Goal: Transaction & Acquisition: Purchase product/service

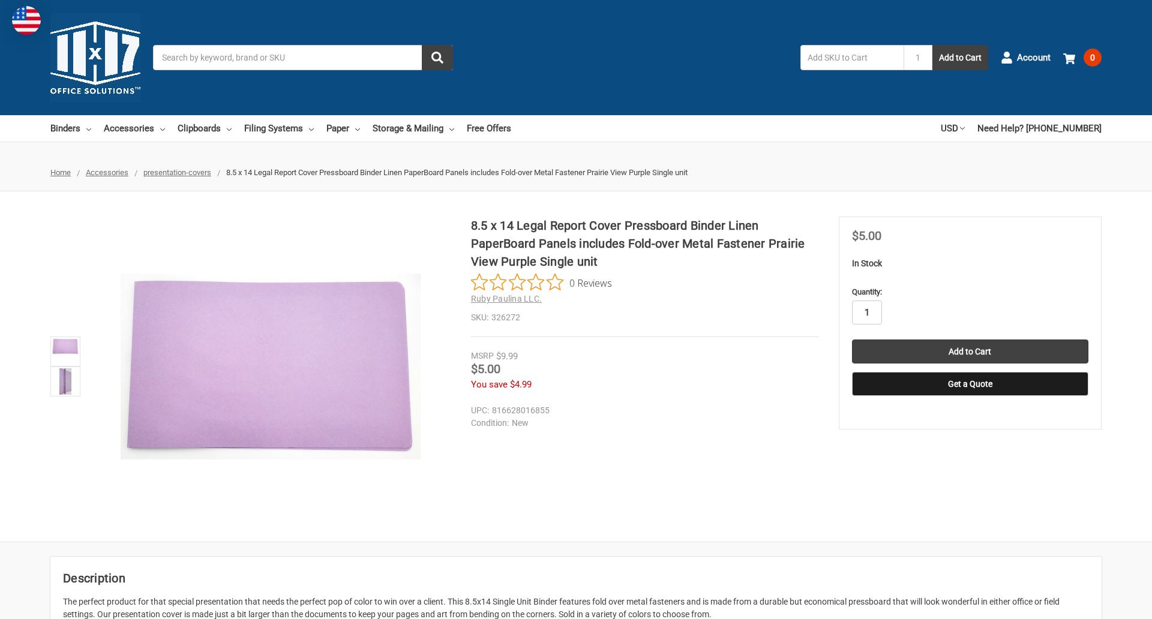
click at [866, 313] on input "1" at bounding box center [867, 313] width 30 height 24
type input "3"
click at [969, 384] on button "Get a Quote" at bounding box center [970, 384] width 236 height 24
click at [969, 352] on input "Add to Cart" at bounding box center [970, 352] width 236 height 24
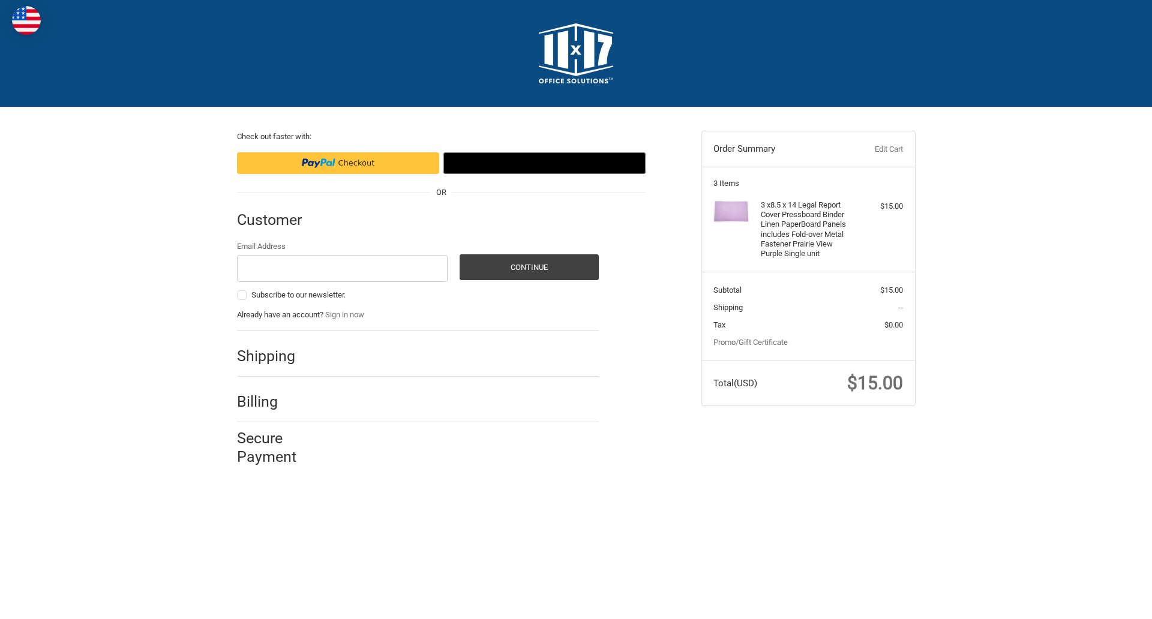
click at [342, 268] on input "Email Address" at bounding box center [342, 268] width 211 height 27
type input "[EMAIL_ADDRESS][DOMAIN_NAME]"
click at [529, 267] on button "Continue" at bounding box center [529, 267] width 139 height 26
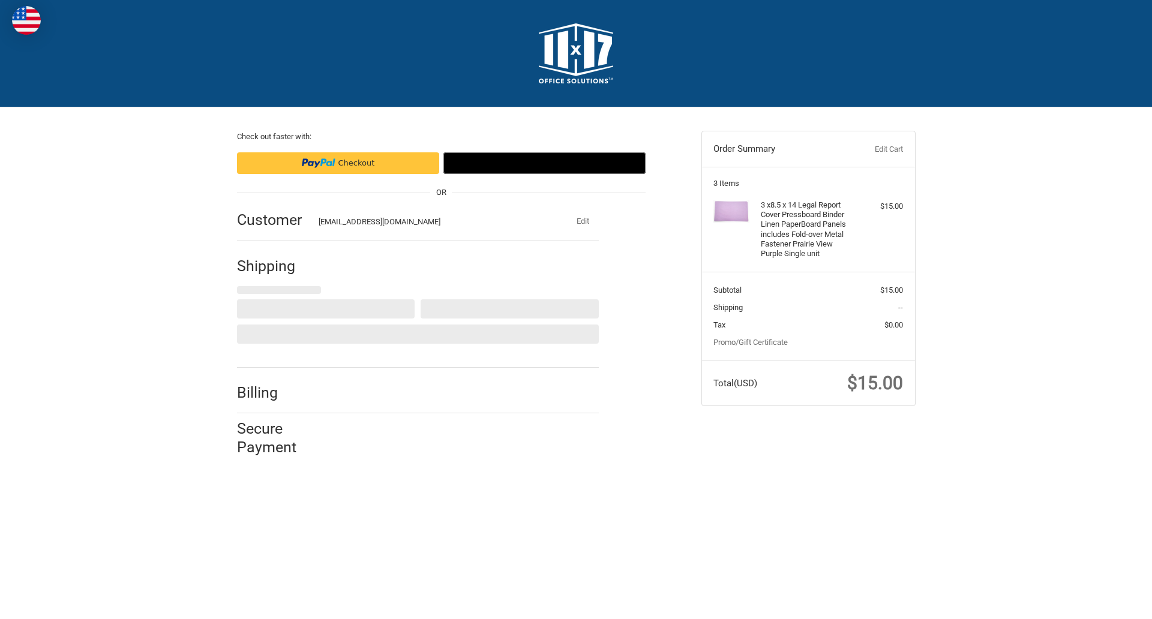
select select "US"
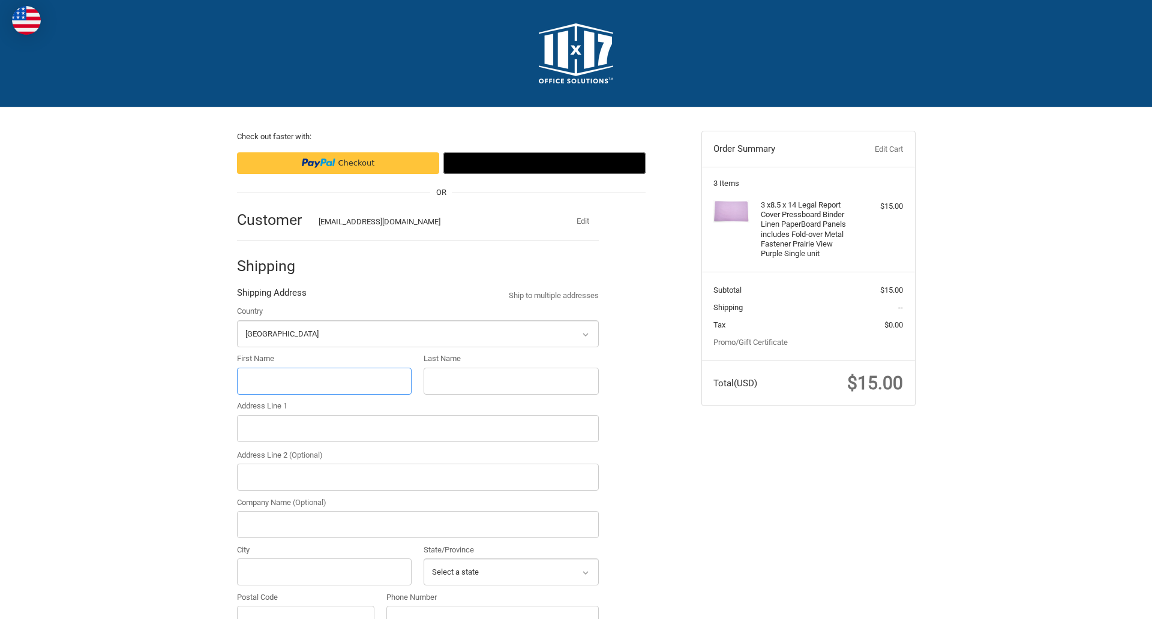
click at [324, 381] on input "First Name" at bounding box center [324, 381] width 175 height 27
type input "reflectiz"
click at [511, 381] on input "Last Name" at bounding box center [511, 381] width 175 height 27
type input "bigcommerce"
click at [305, 606] on input "Postal Code" at bounding box center [306, 619] width 138 height 27
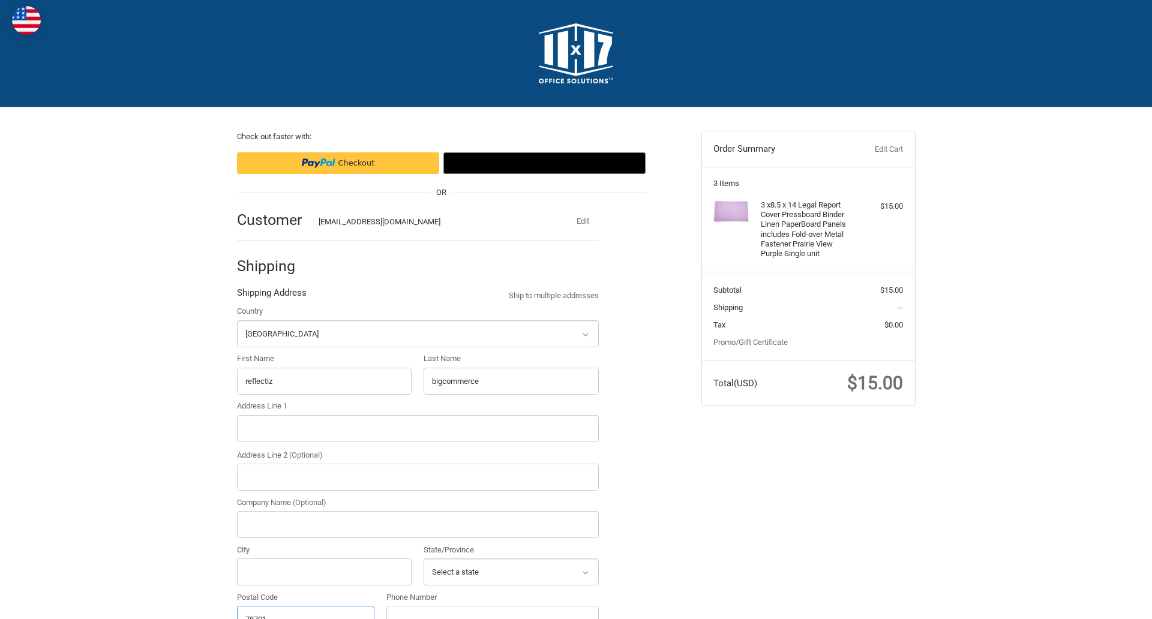
scroll to position [13, 0]
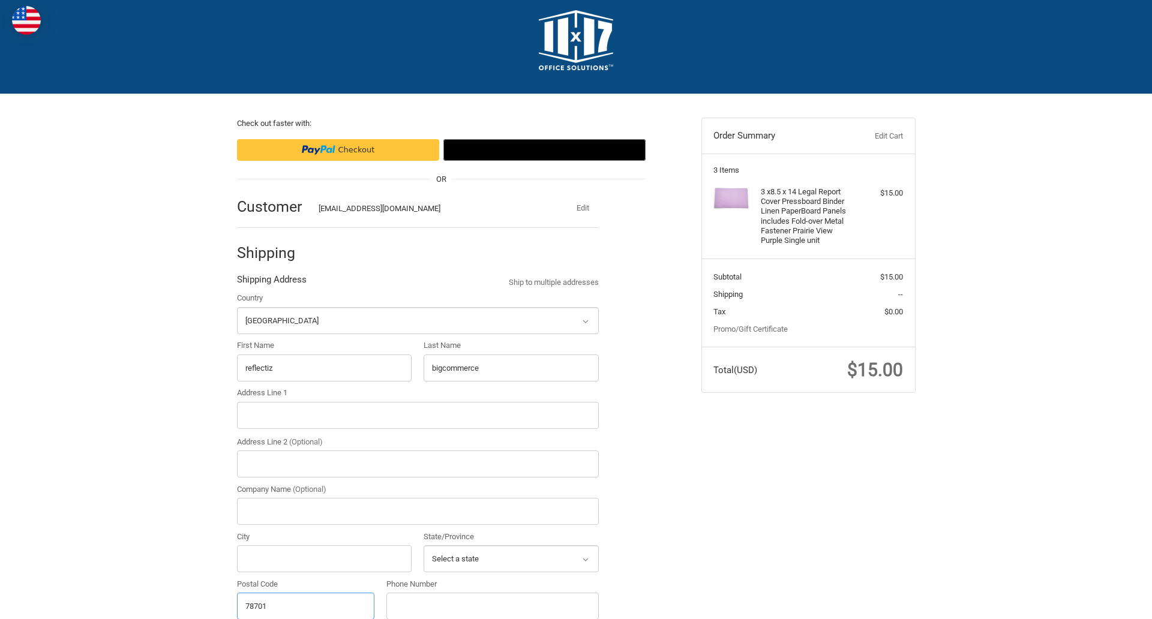
click at [305, 605] on input "78701" at bounding box center [306, 606] width 138 height 27
type input "78701"
click at [418, 415] on input "Address Line 1" at bounding box center [418, 415] width 362 height 27
type input "[STREET_ADDRESS]"
click at [271, 283] on legend "Shipping Address" at bounding box center [272, 282] width 70 height 19
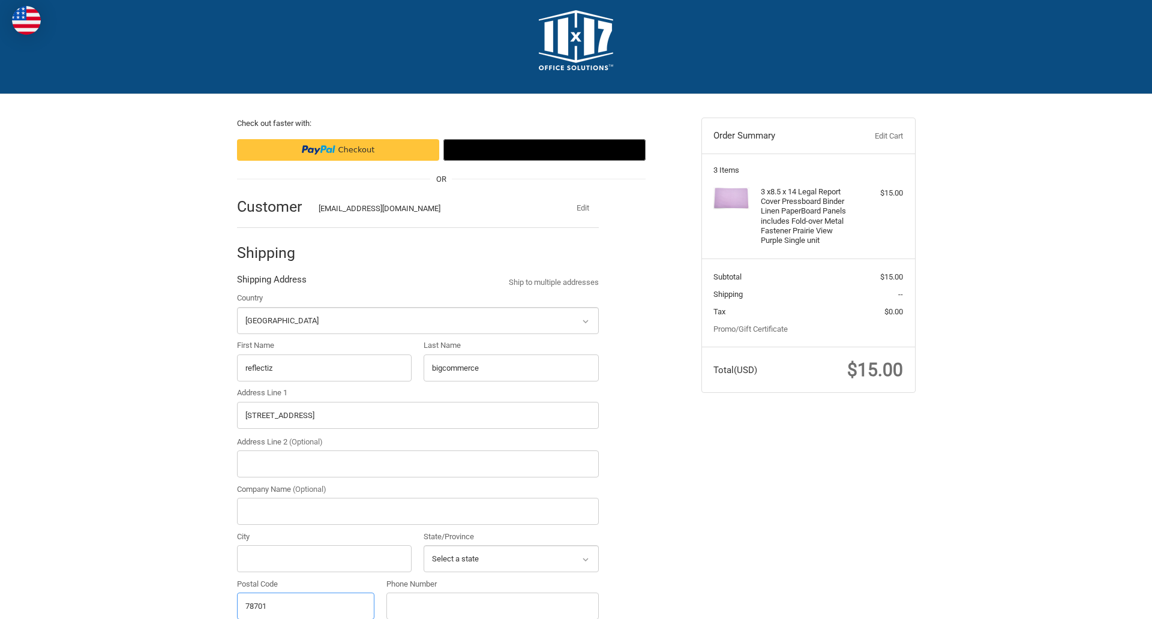
click at [305, 605] on input "78701" at bounding box center [306, 606] width 138 height 27
type input "78701"
select select "[GEOGRAPHIC_DATA]"
click at [418, 464] on input "Address Line 2 (Optional)" at bounding box center [418, 464] width 362 height 27
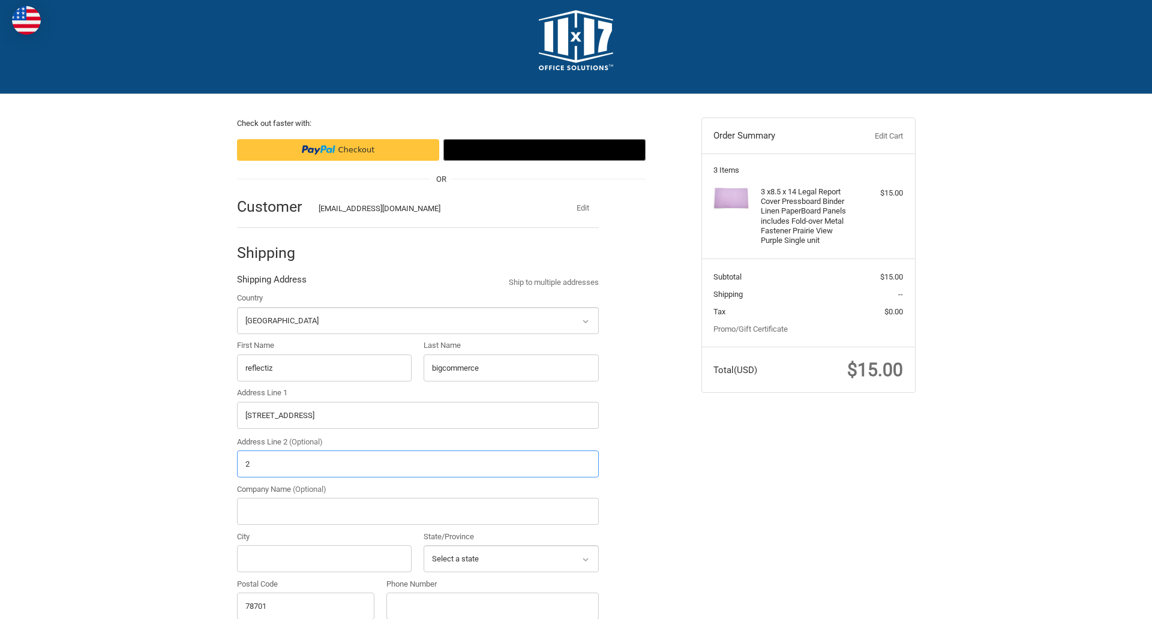
type input "2"
click at [324, 559] on input "City" at bounding box center [324, 558] width 175 height 27
click at [324, 559] on input "Austin" at bounding box center [324, 558] width 175 height 27
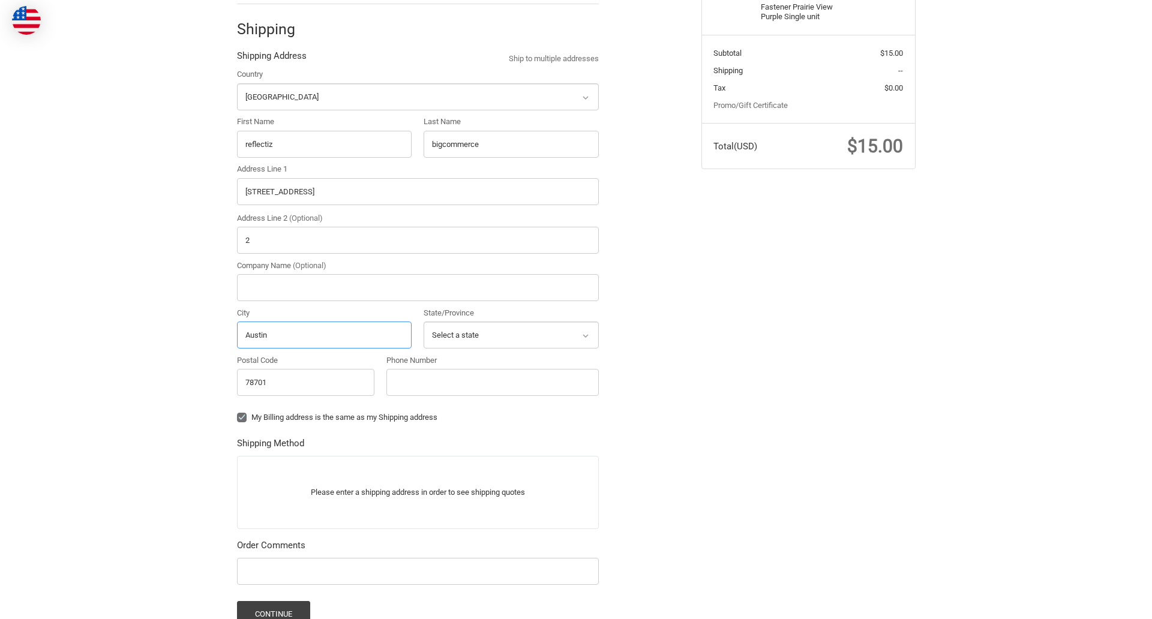
scroll to position [374, 0]
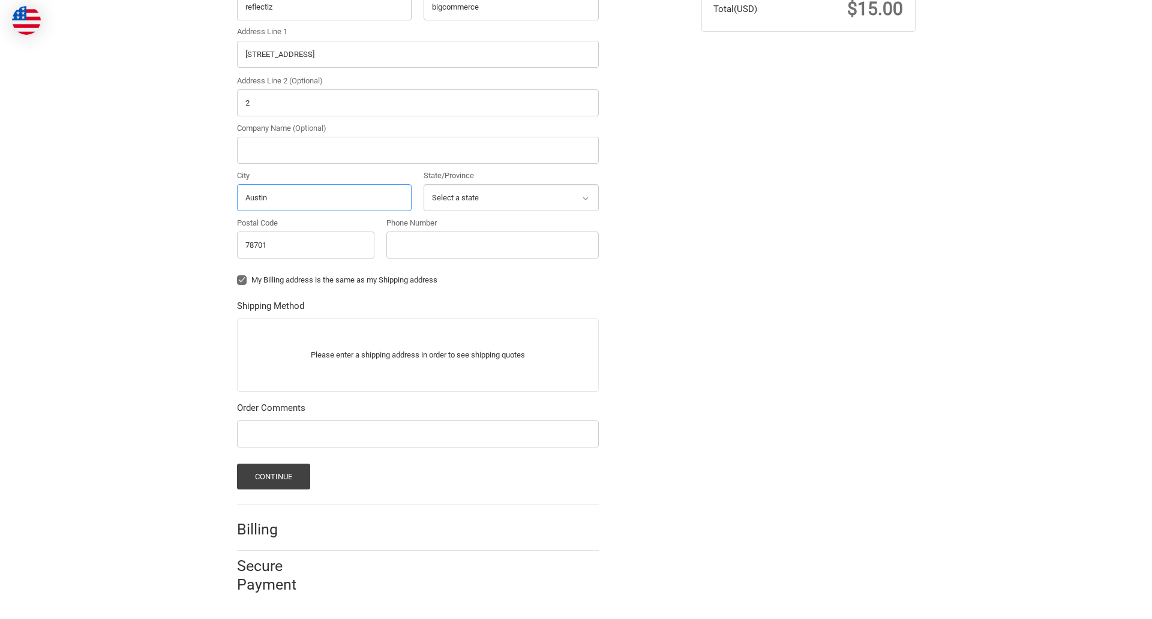
type input "Austin"
click at [492, 245] on input "Phone Number" at bounding box center [492, 245] width 212 height 27
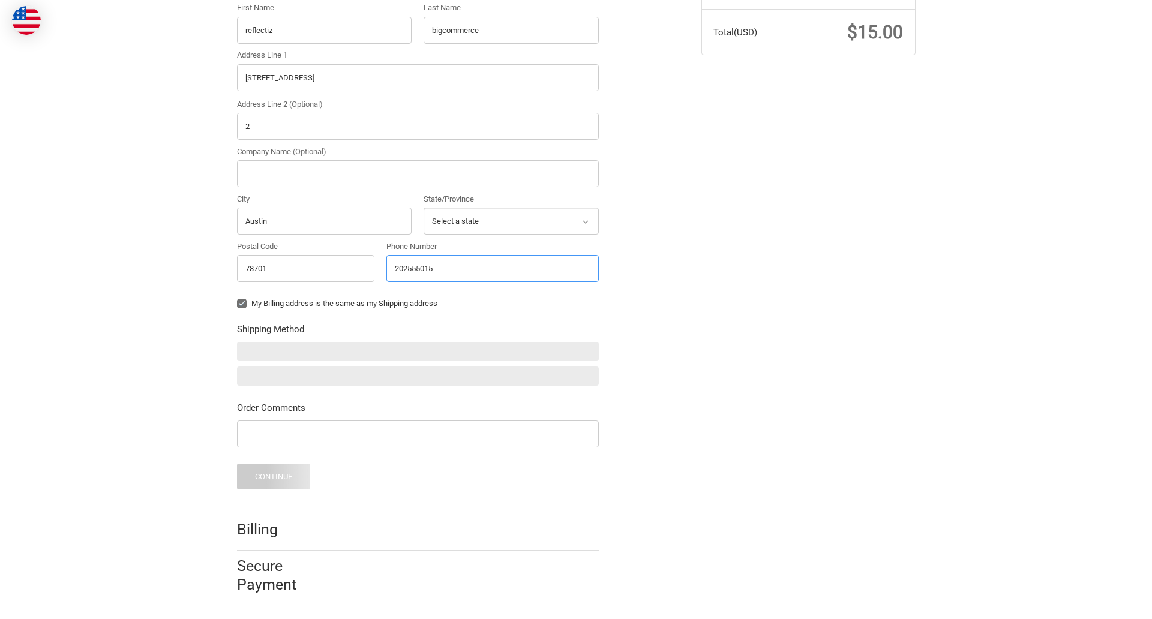
type input "2025550150"
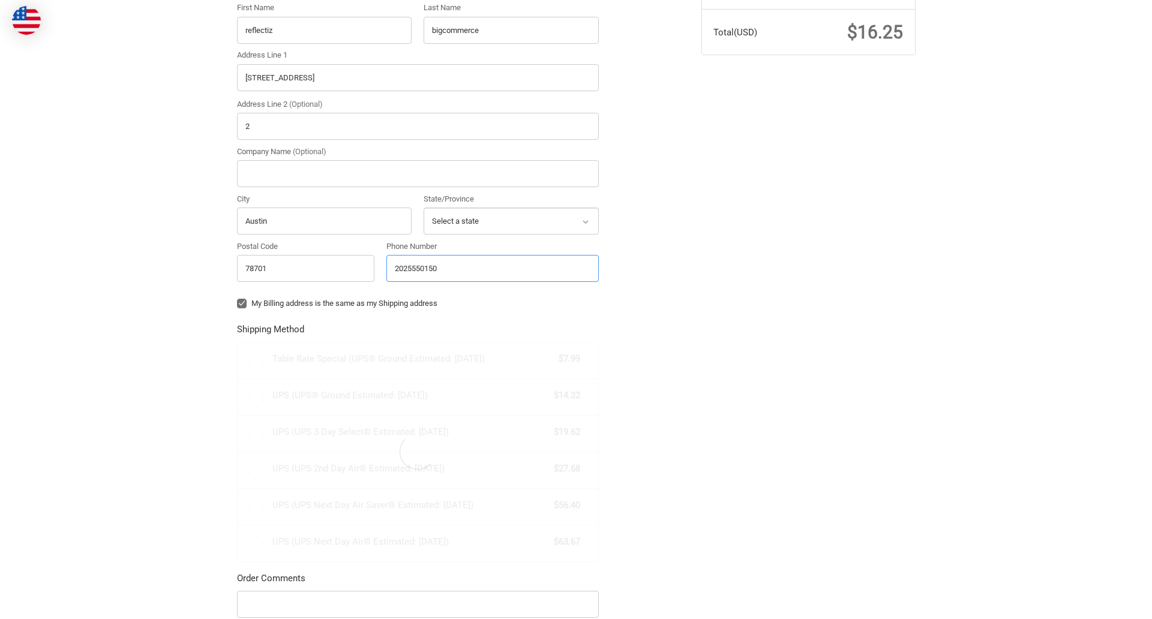
scroll to position [374, 0]
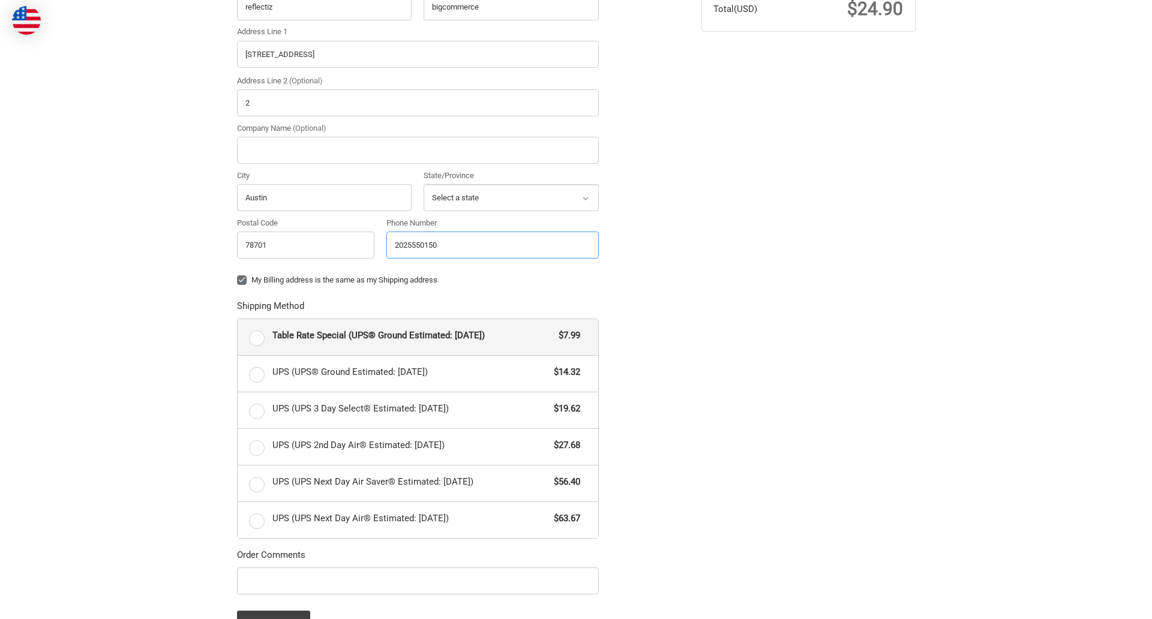
radio input "true"
type input "2025550150"
click at [418, 150] on input "Company Name (Optional)" at bounding box center [418, 150] width 362 height 27
type input "bigcommerce"
click at [237, 289] on form "Country Select a country [GEOGRAPHIC_DATA] [GEOGRAPHIC_DATA] [GEOGRAPHIC_DATA] …" at bounding box center [418, 283] width 362 height 705
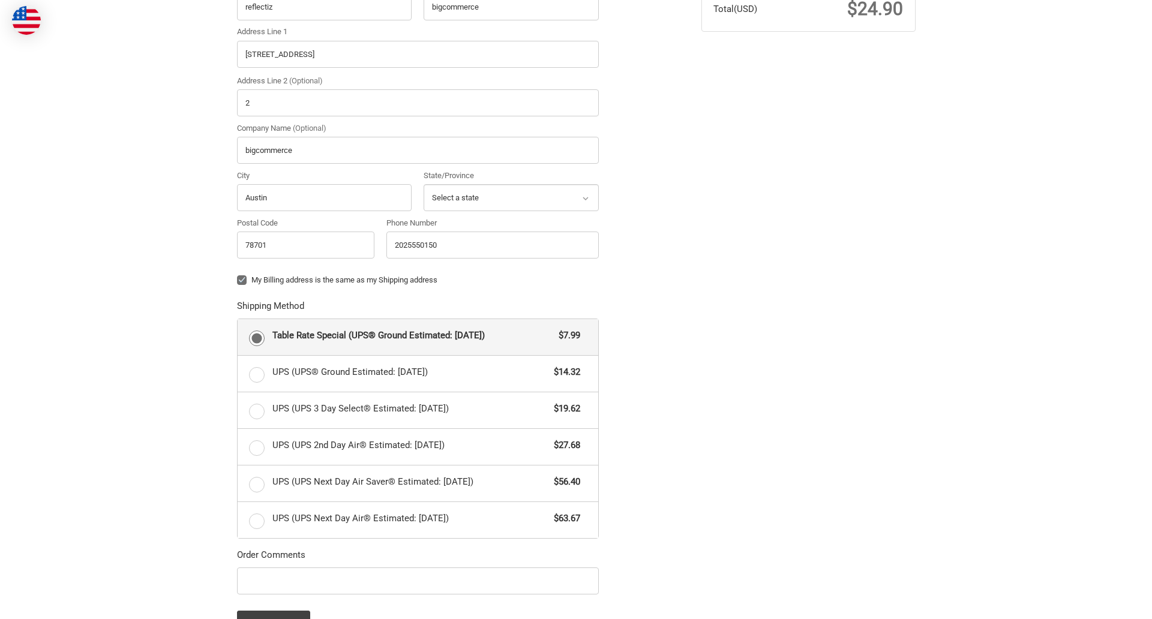
click at [237, 596] on form "Country Select a country [GEOGRAPHIC_DATA] [GEOGRAPHIC_DATA] [GEOGRAPHIC_DATA] …" at bounding box center [418, 283] width 362 height 705
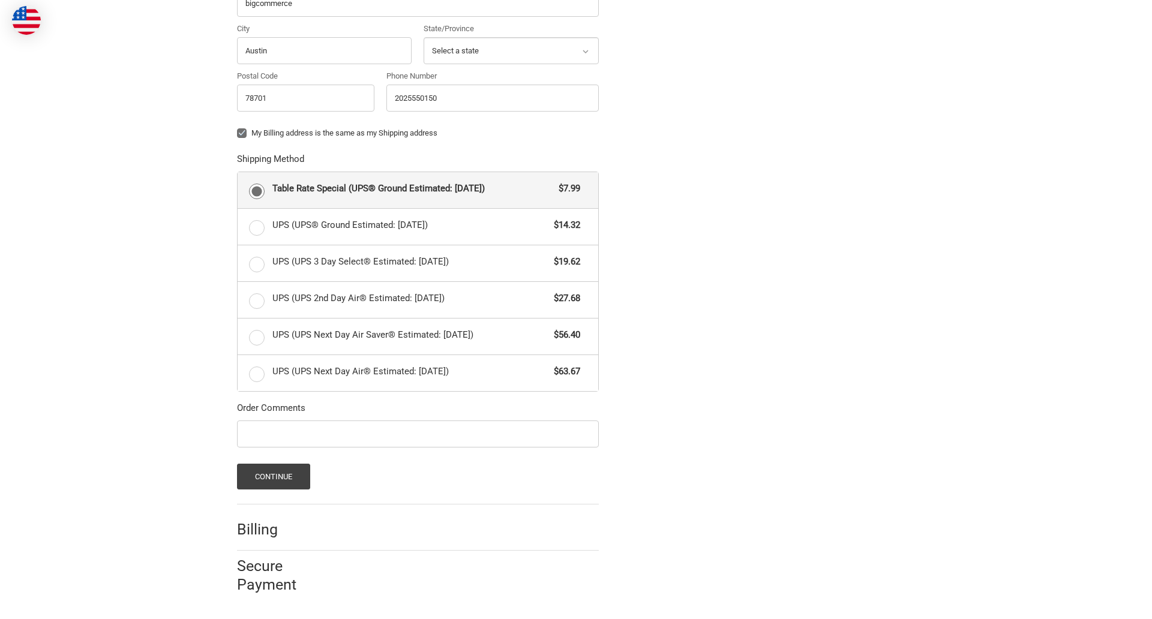
click at [418, 190] on span "Table Rate Special (UPS® Ground Estimated: [DATE])" at bounding box center [412, 189] width 281 height 14
click at [238, 173] on input "Table Rate Special (UPS® Ground Estimated: [DATE]) $7.99" at bounding box center [238, 172] width 1 height 1
click at [273, 476] on button "Continue" at bounding box center [274, 477] width 74 height 26
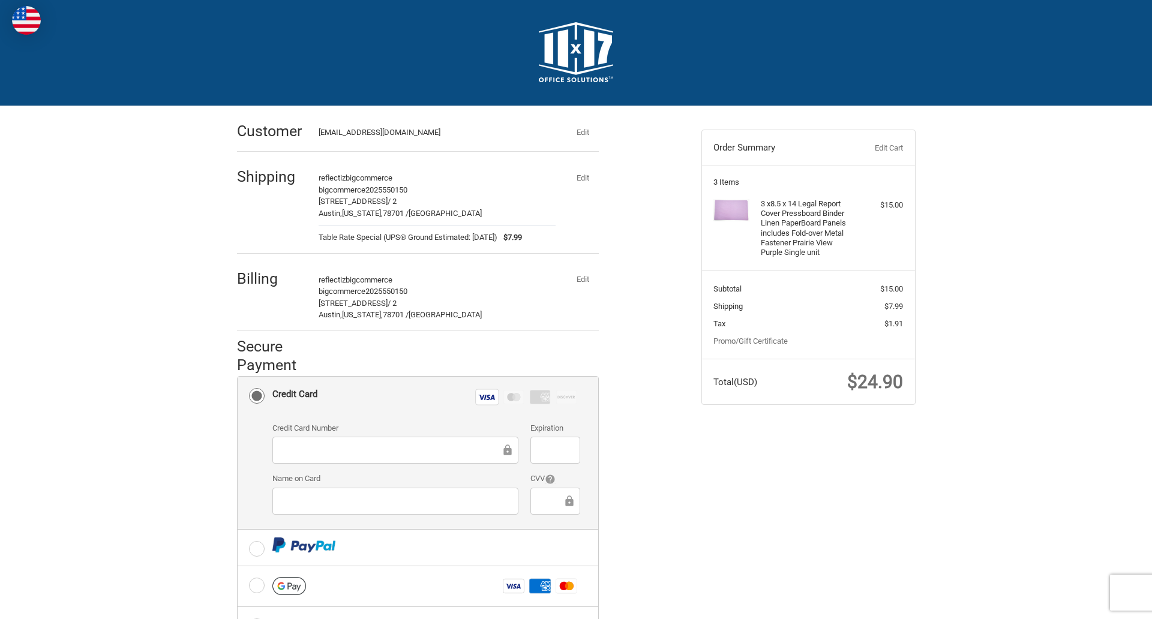
scroll to position [193, 0]
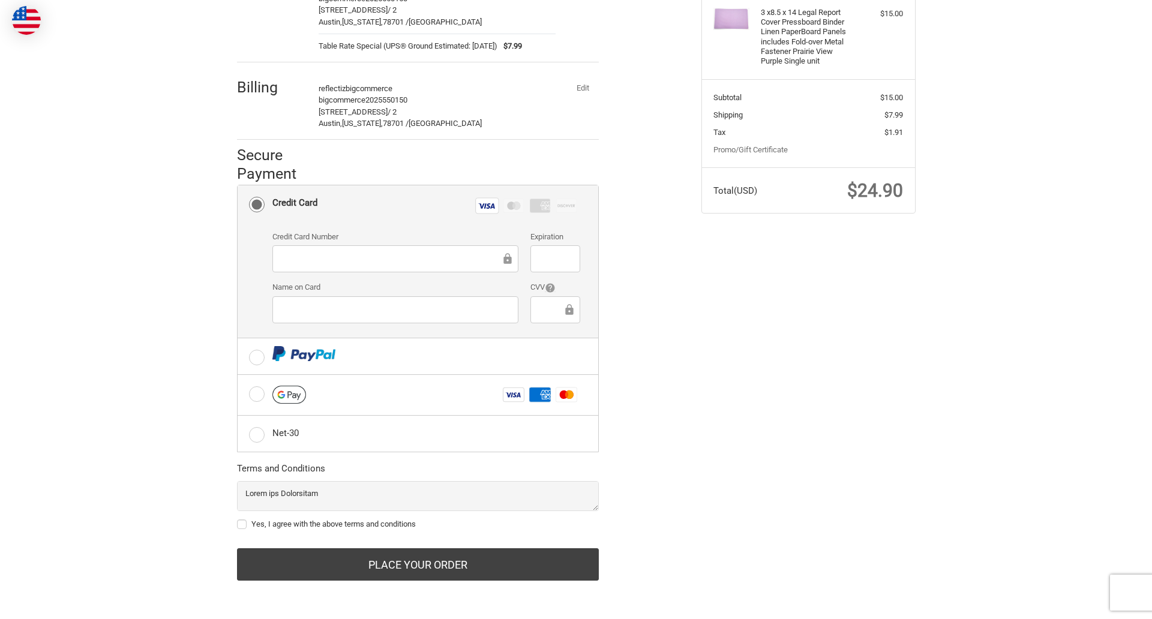
click at [418, 524] on label "Yes, I agree with the above terms and conditions" at bounding box center [418, 525] width 362 height 10
click at [238, 519] on input "Yes, I agree with the above terms and conditions" at bounding box center [237, 518] width 1 height 1
checkbox input "true"
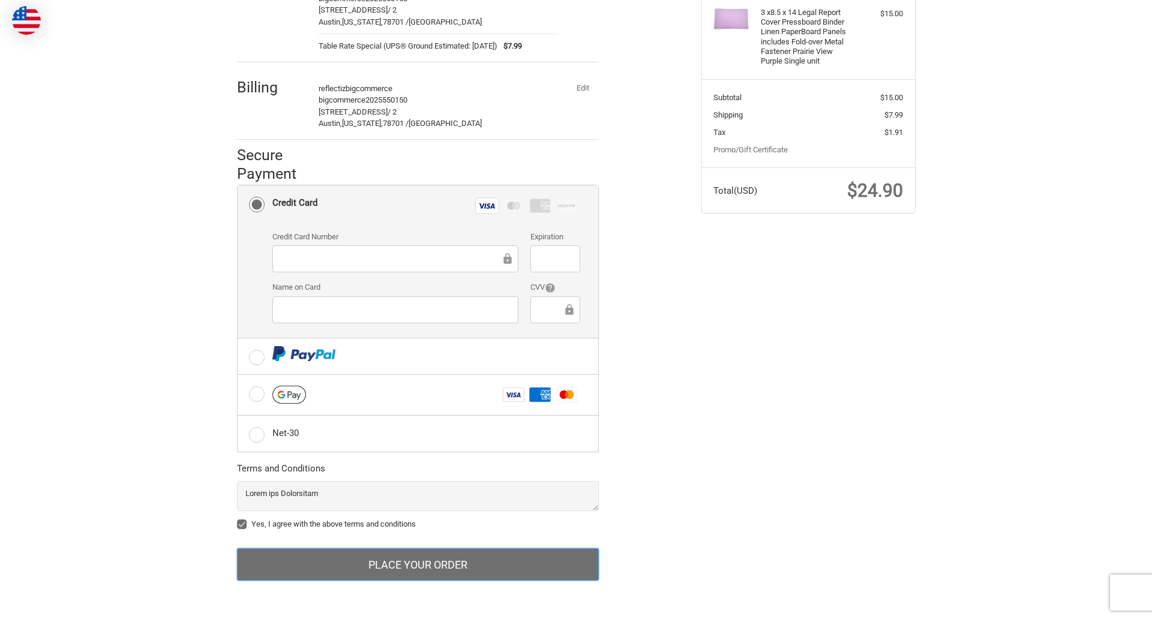
click at [418, 565] on button "Place Your Order" at bounding box center [418, 564] width 362 height 32
